Goal: Task Accomplishment & Management: Manage account settings

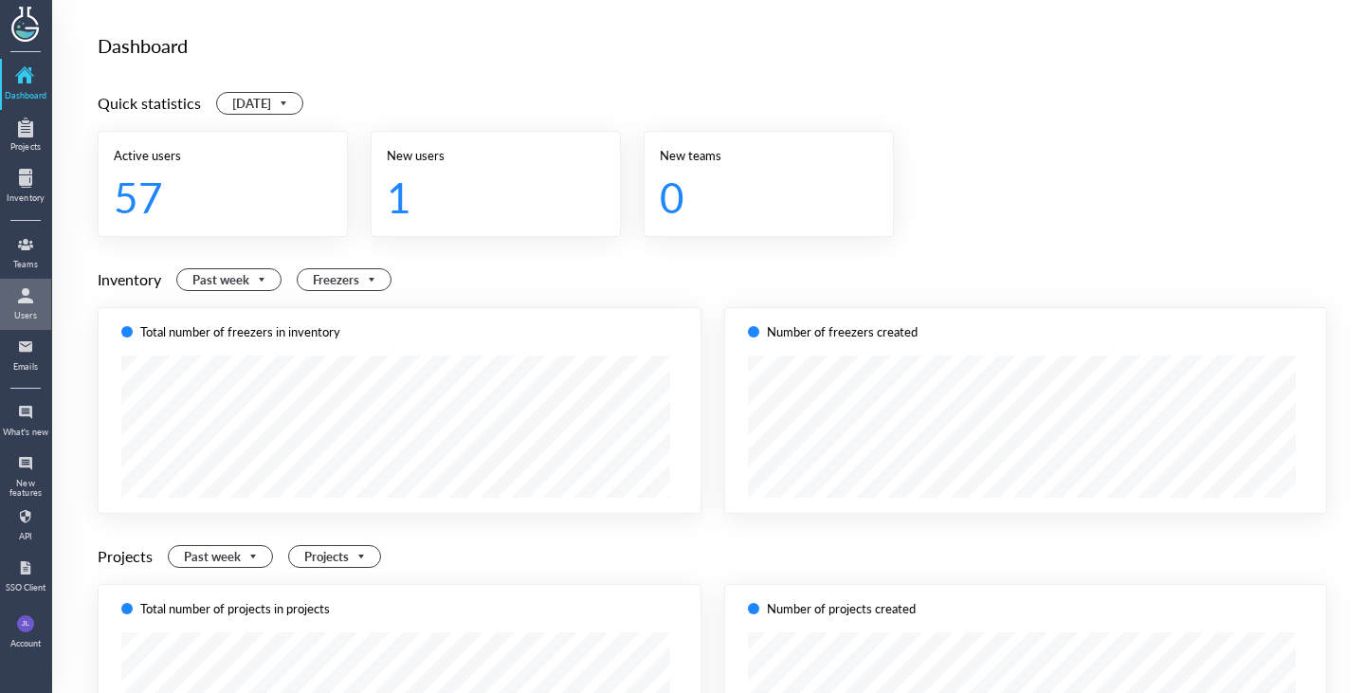
click at [18, 319] on div "Users" at bounding box center [25, 315] width 47 height 9
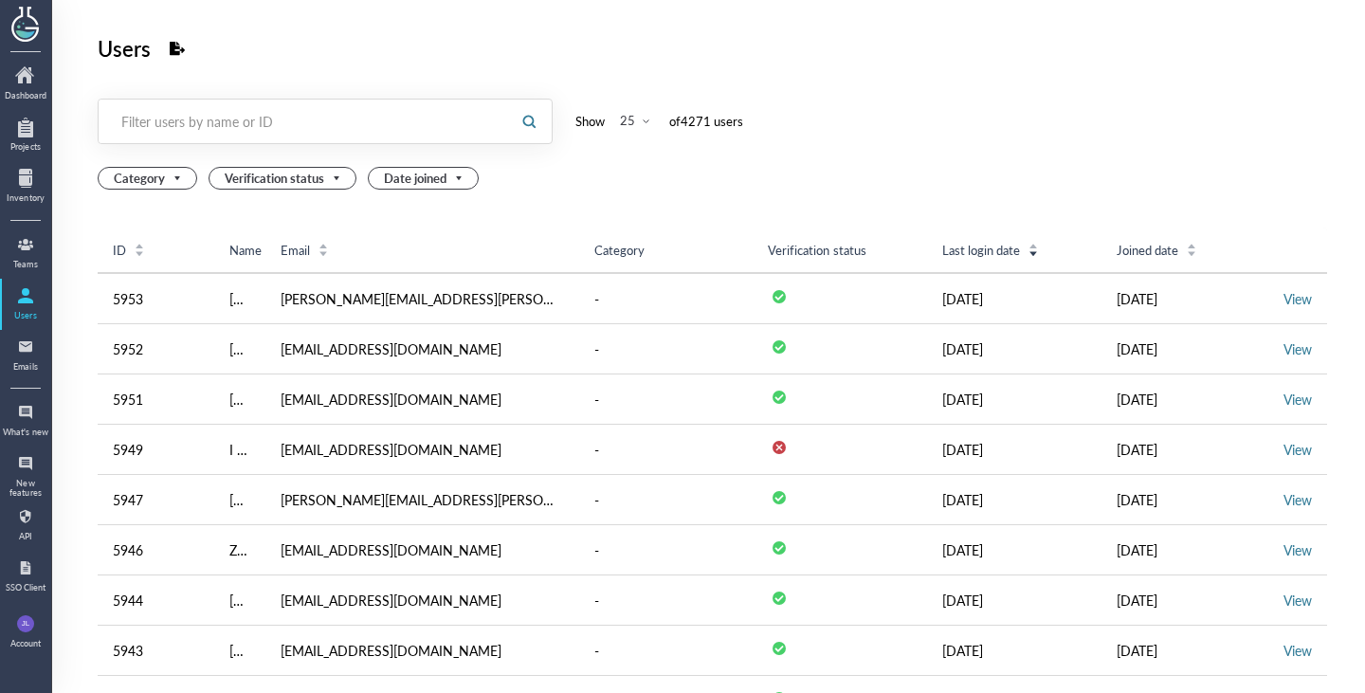
click at [390, 105] on div at bounding box center [303, 122] width 408 height 44
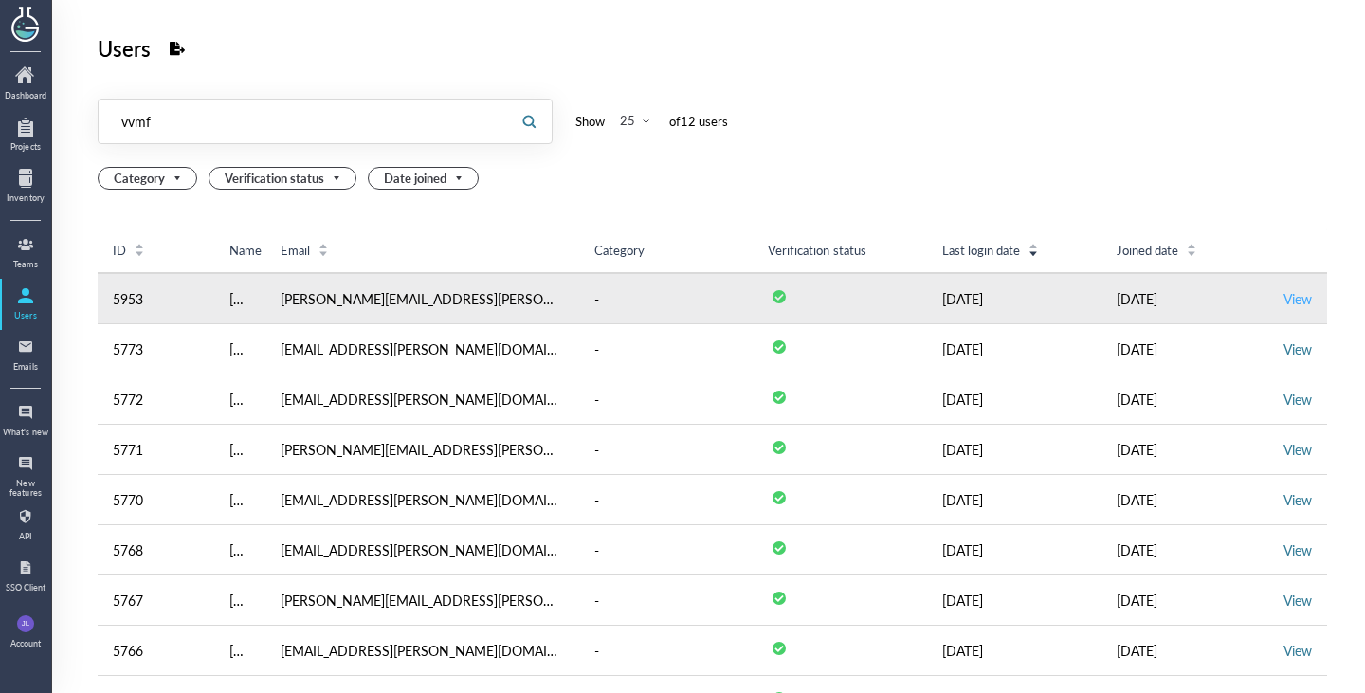
type input "vvmf"
click at [1295, 302] on link "View" at bounding box center [1298, 298] width 28 height 19
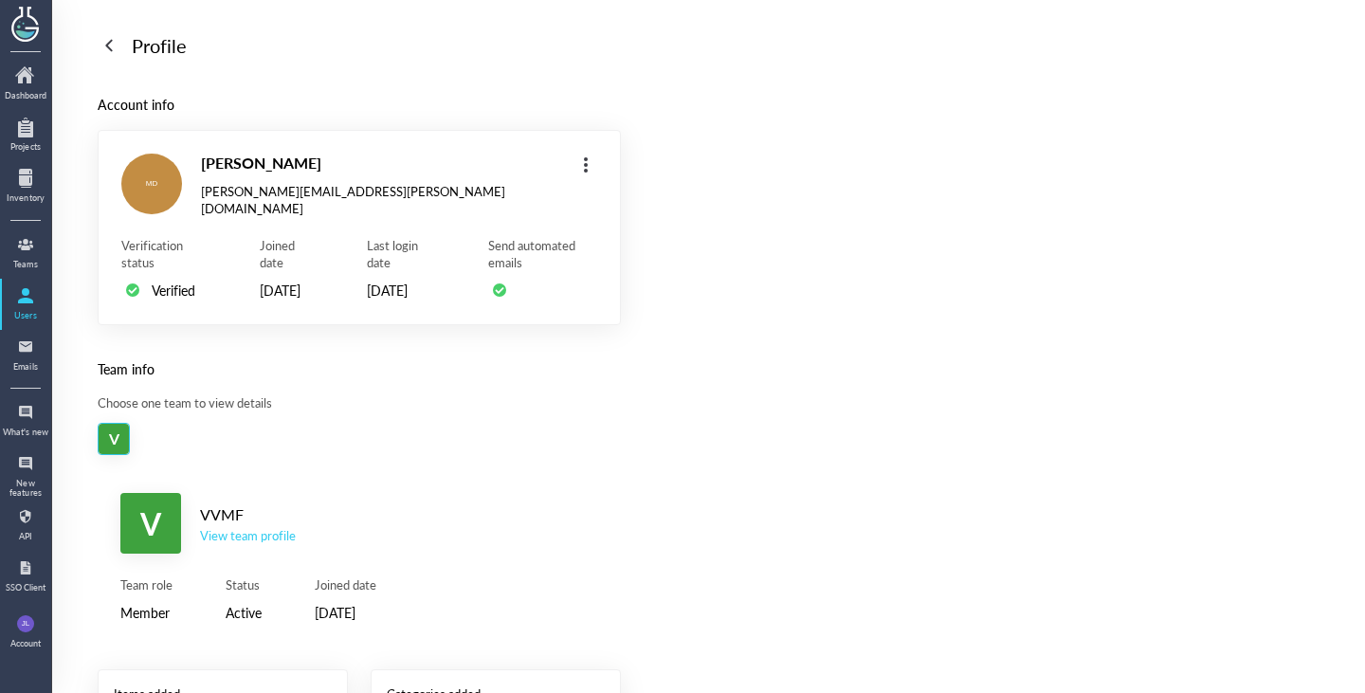
click at [234, 544] on div "View team profile" at bounding box center [248, 535] width 96 height 17
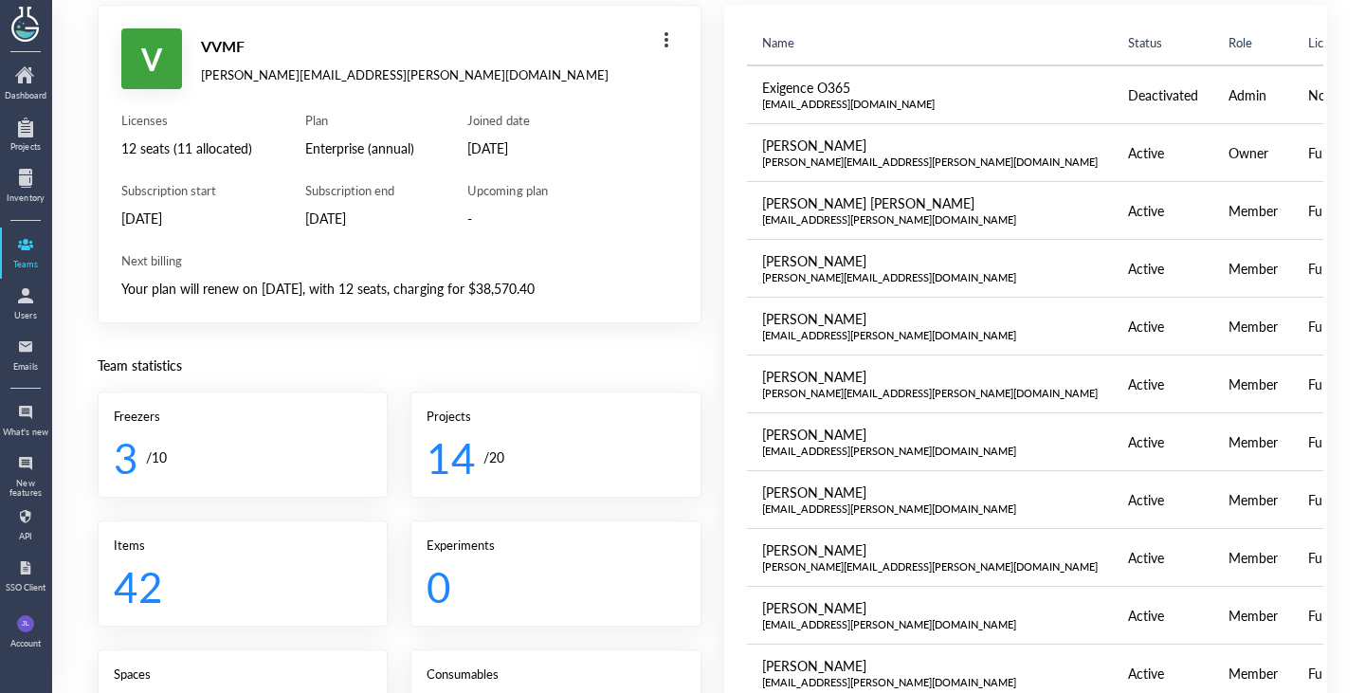
scroll to position [120, 0]
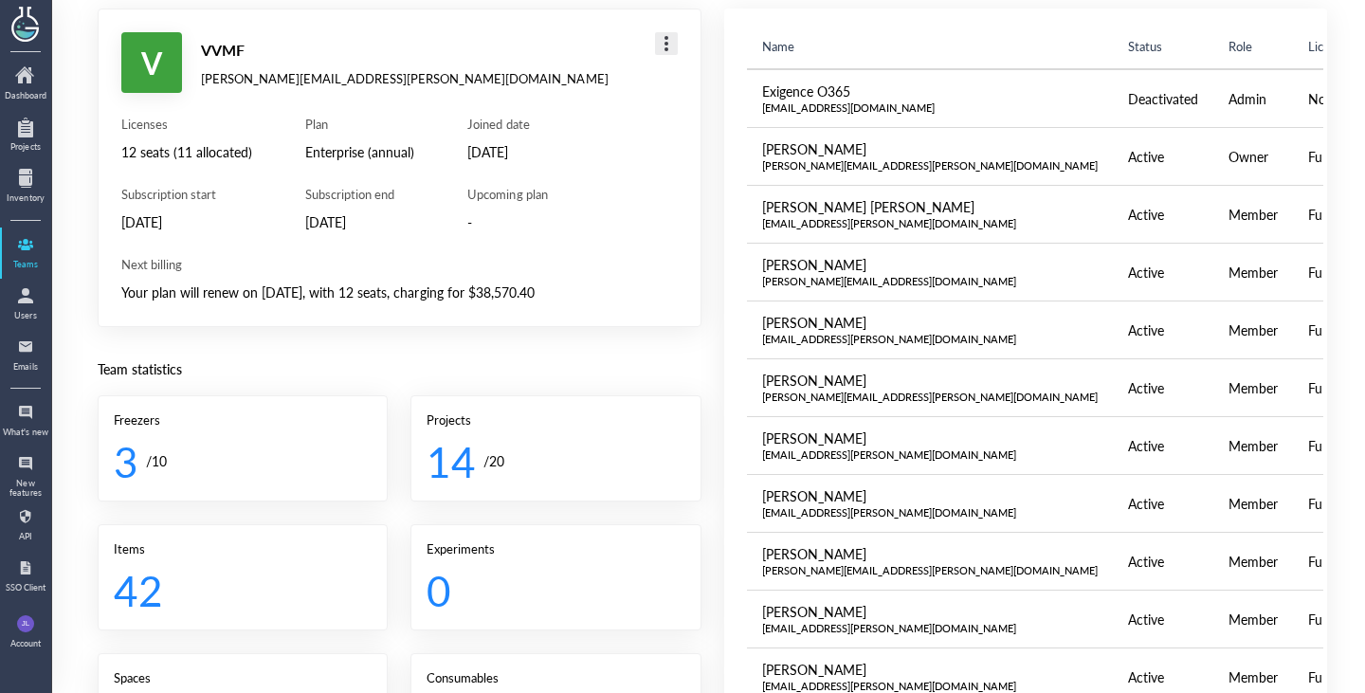
click at [651, 37] on div at bounding box center [666, 43] width 30 height 30
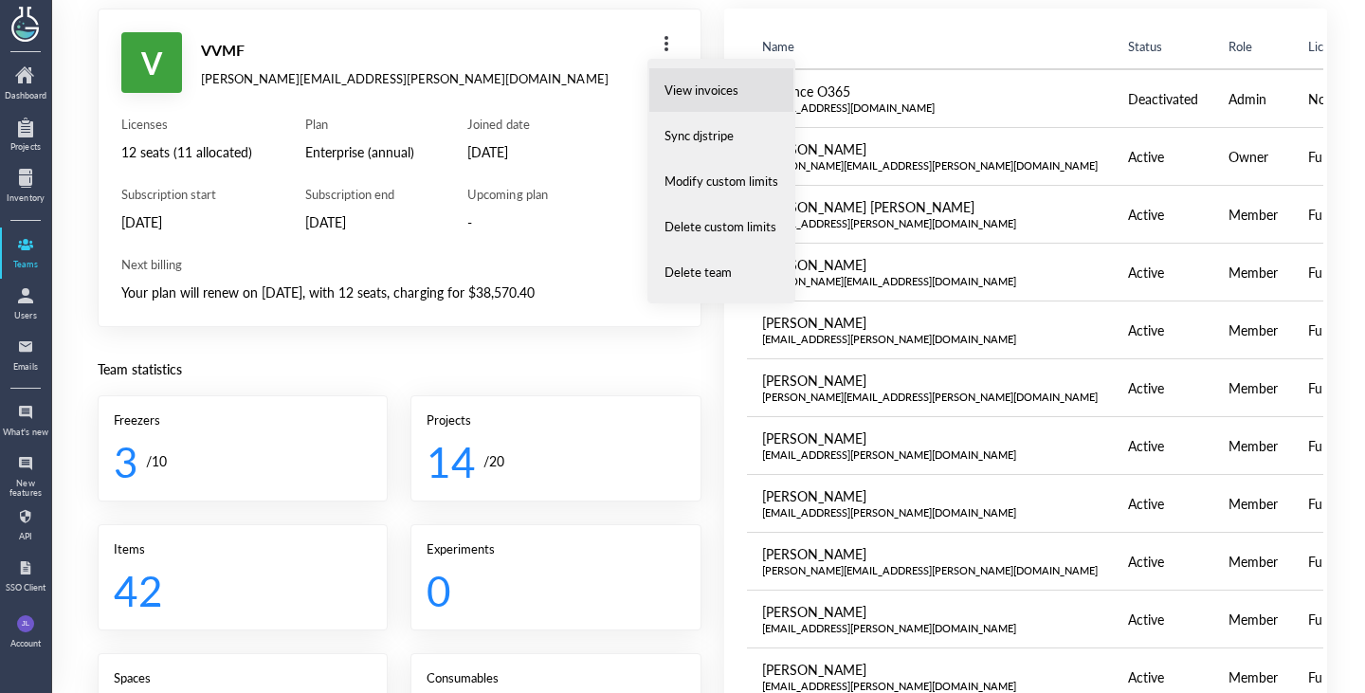
click at [740, 87] on li "View invoices" at bounding box center [722, 90] width 146 height 46
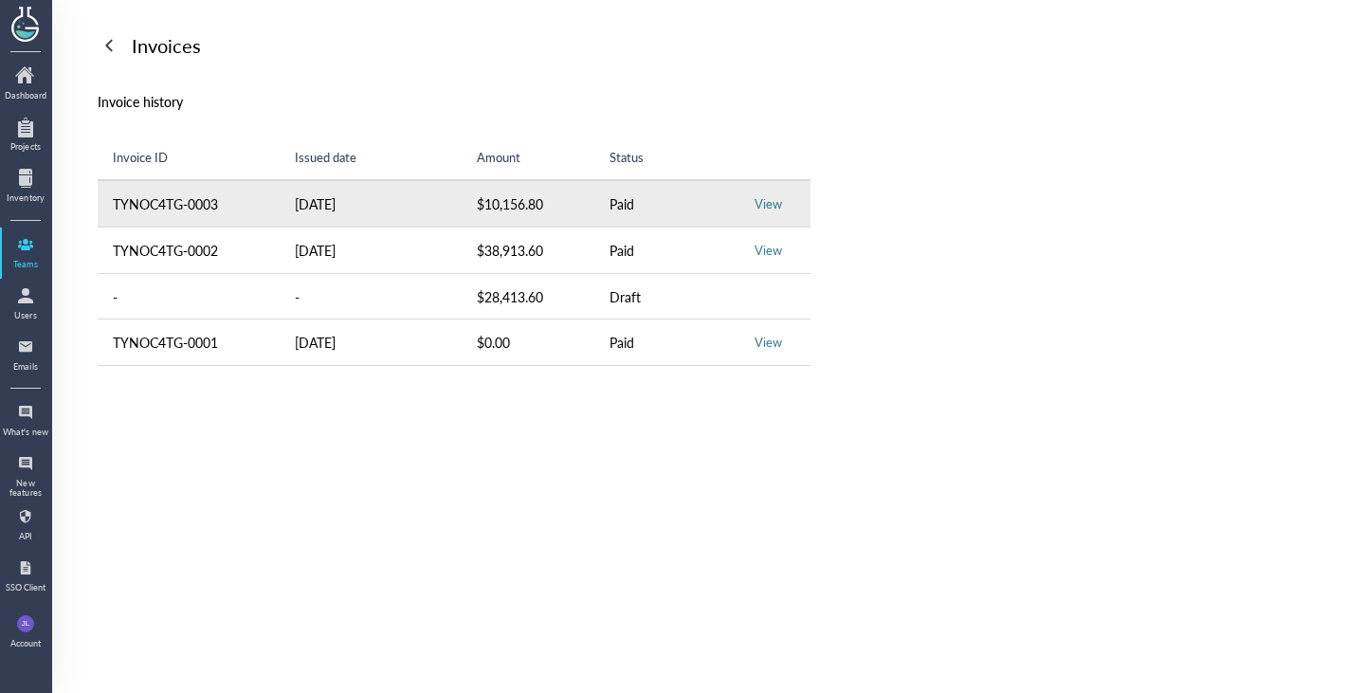
click at [326, 190] on td "[DATE]" at bounding box center [371, 203] width 182 height 47
drag, startPoint x: 326, startPoint y: 190, endPoint x: 291, endPoint y: 193, distance: 35.3
click at [291, 193] on td "[DATE]" at bounding box center [371, 203] width 182 height 47
copy td "[DATE]"
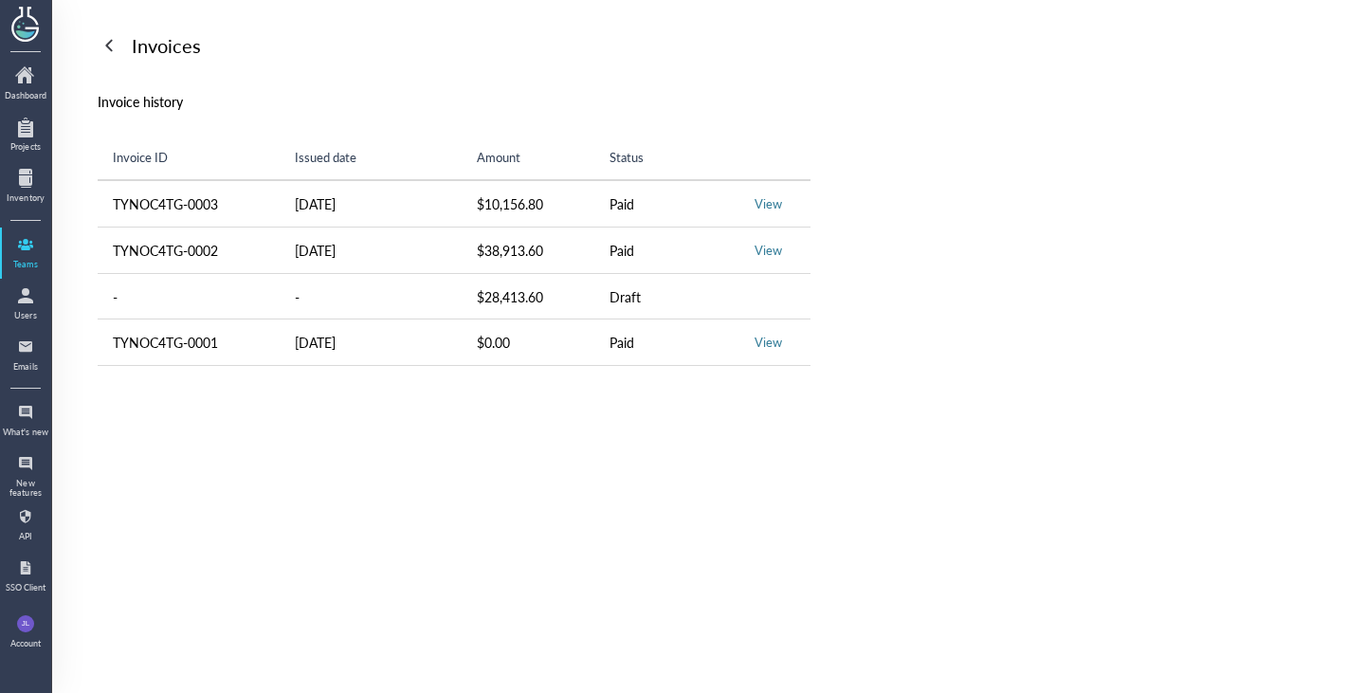
click at [686, 128] on div "Invoices Invoice history Invoice ID Issued date Amount Status TYNOC4TG-0003 [DA…" at bounding box center [713, 198] width 1230 height 336
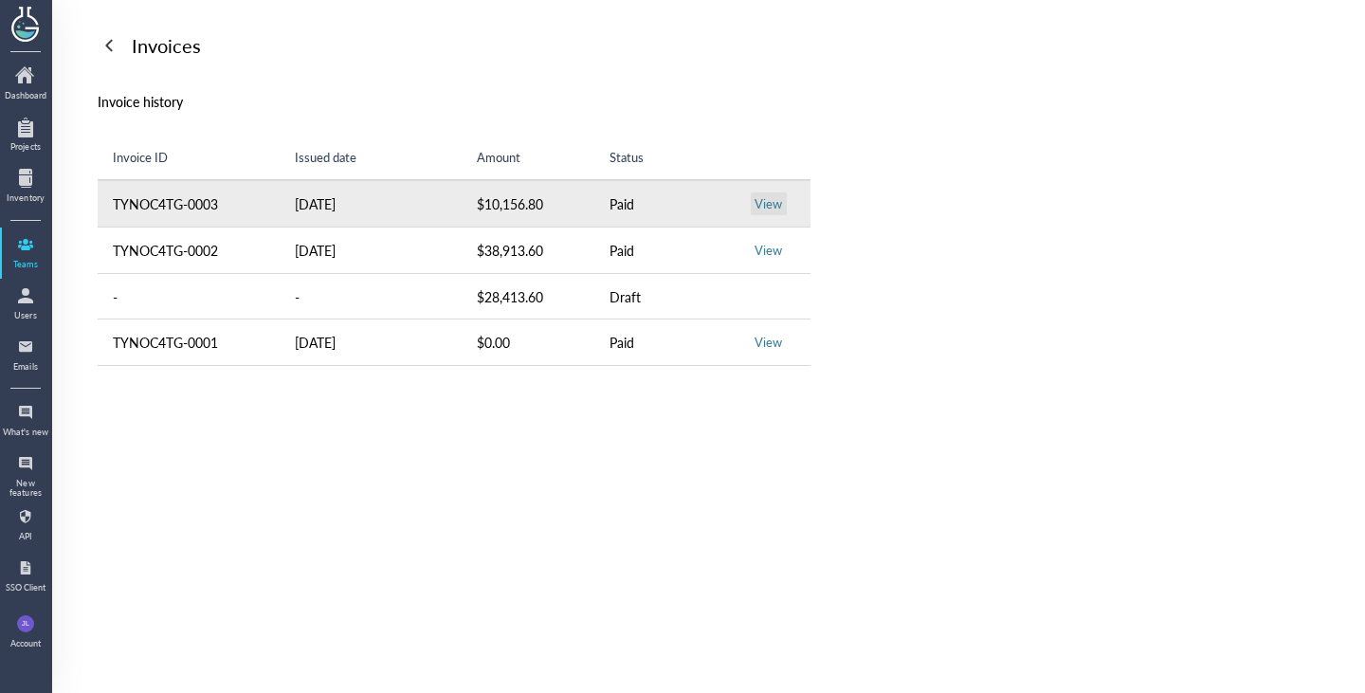
click at [764, 201] on span "View" at bounding box center [768, 203] width 27 height 17
